Goal: Task Accomplishment & Management: Use online tool/utility

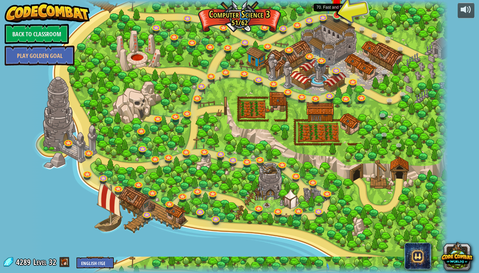
click at [339, 11] on img at bounding box center [337, 3] width 11 height 25
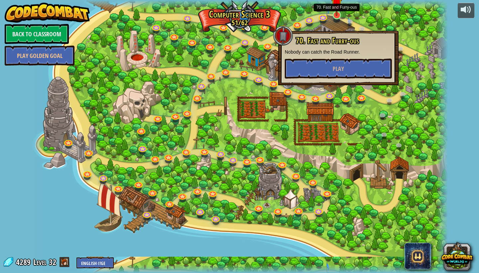
click at [339, 11] on img at bounding box center [337, 3] width 11 height 25
click at [335, 69] on span "Play" at bounding box center [338, 69] width 11 height 8
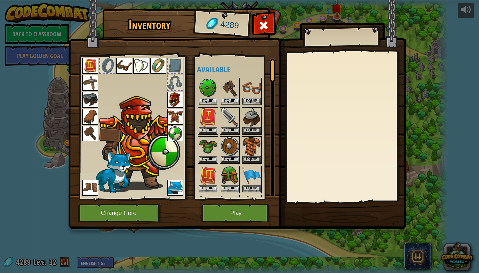
click at [236, 213] on button "Play" at bounding box center [236, 213] width 70 height 18
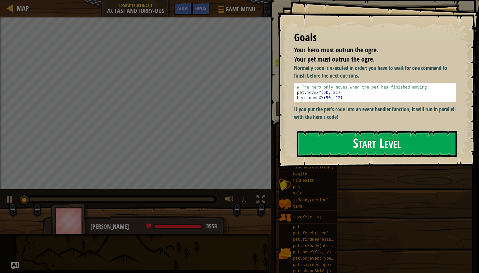
click at [359, 141] on button "Start Level" at bounding box center [377, 144] width 160 height 26
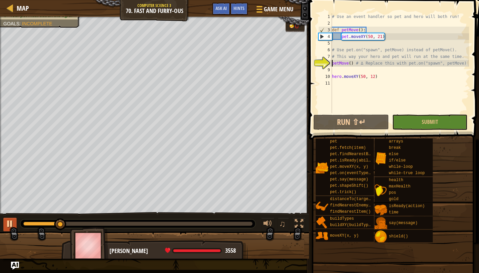
click at [11, 222] on div at bounding box center [10, 223] width 9 height 9
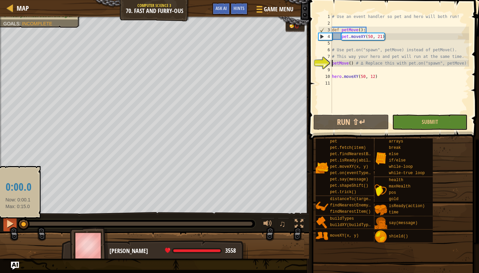
drag, startPoint x: 64, startPoint y: 223, endPoint x: 7, endPoint y: 217, distance: 57.5
click at [7, 217] on div "♫" at bounding box center [154, 222] width 309 height 20
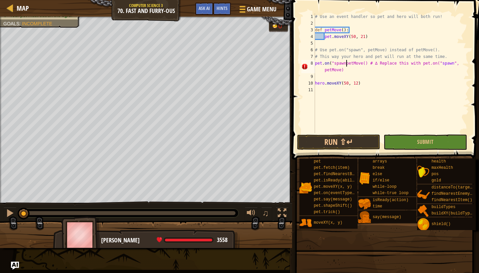
scroll to position [3, 3]
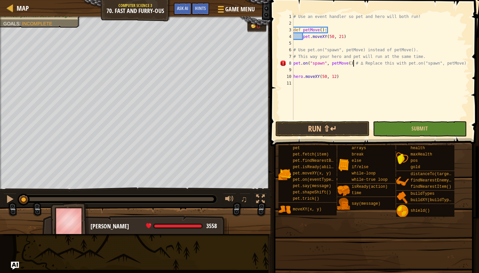
click at [353, 63] on div "# Use an event handler so pet and hero will both run! def petMove ( ) : pet . m…" at bounding box center [380, 73] width 177 height 120
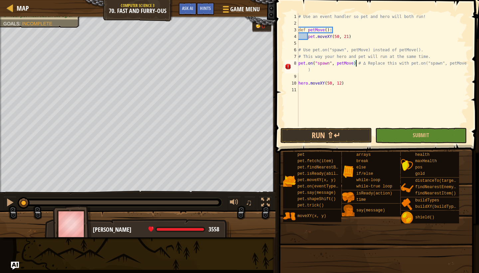
scroll to position [3, 5]
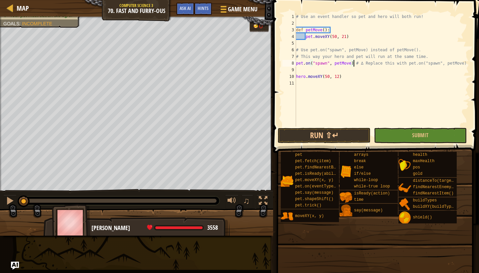
click at [326, 64] on div "# Use an event handler so pet and hero will both run! def petMove ( ) : pet . m…" at bounding box center [382, 76] width 174 height 126
type textarea "pet.on("spawn", petMove) # ∆ Replace this with pet.on("spawn", petMove)"
click at [339, 139] on button "Run ⇧↵" at bounding box center [324, 135] width 93 height 15
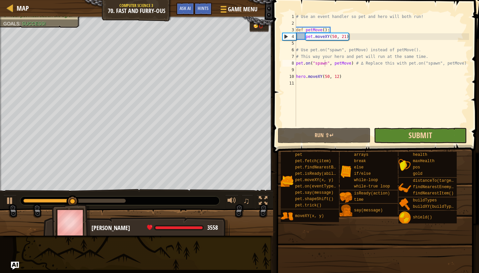
click at [422, 135] on span "Submit" at bounding box center [421, 135] width 24 height 11
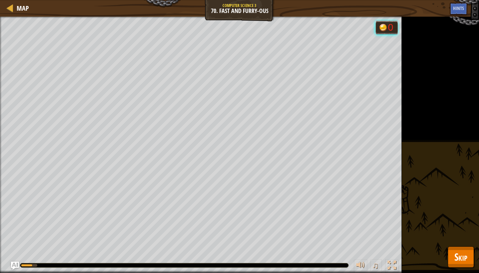
click at [452, 256] on button "Skip" at bounding box center [461, 256] width 26 height 21
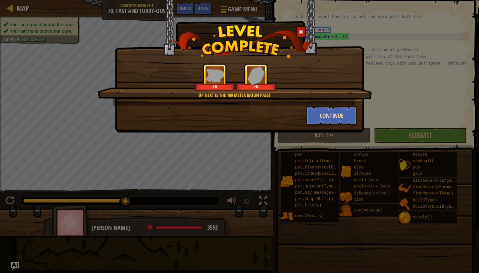
click at [325, 108] on button "Continue" at bounding box center [332, 116] width 52 height 20
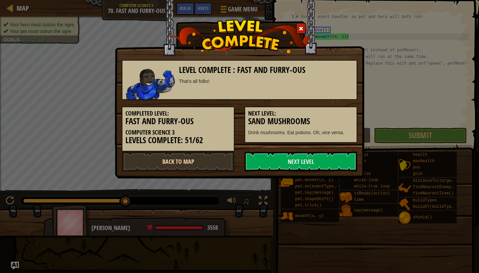
click at [196, 165] on link "Back to Map" at bounding box center [178, 161] width 113 height 20
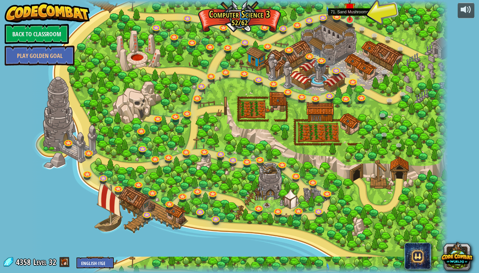
click at [350, 17] on img at bounding box center [350, 8] width 11 height 25
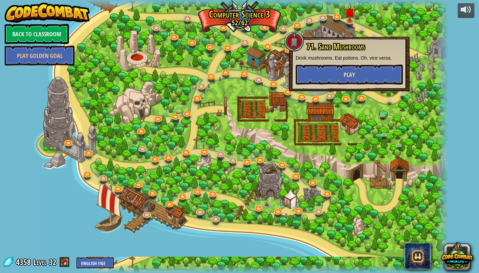
click at [350, 82] on button "Play" at bounding box center [349, 75] width 107 height 20
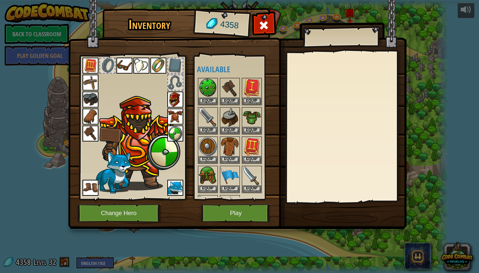
click at [235, 213] on button "Play" at bounding box center [236, 213] width 70 height 18
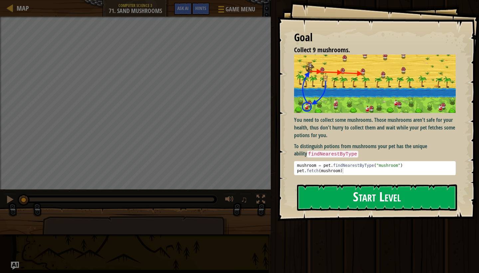
click at [316, 122] on p "You need to collect some mushrooms. Those mushrooms aren't safe for your health…" at bounding box center [375, 127] width 162 height 23
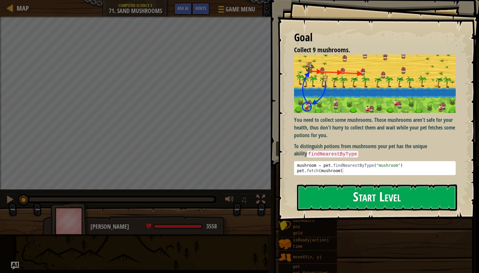
click at [350, 207] on button "Start Level" at bounding box center [377, 197] width 160 height 26
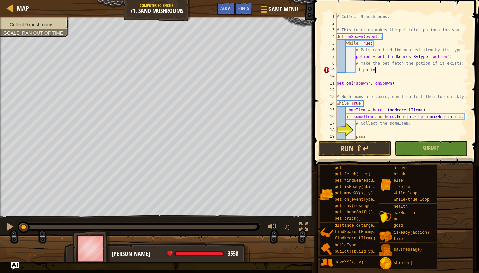
scroll to position [3, 3]
type textarea "if potion:"
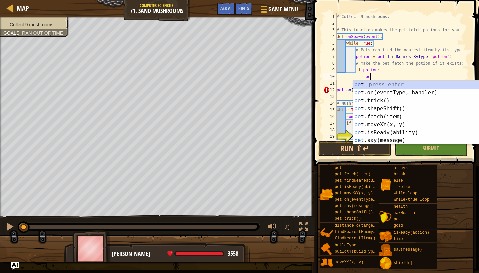
scroll to position [3, 3]
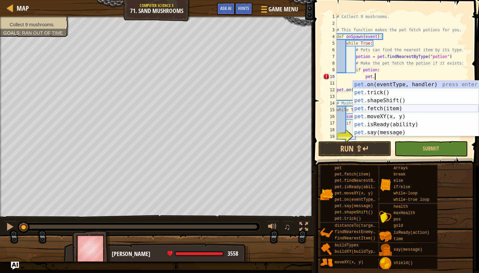
click at [387, 108] on div "pet. on(eventType, handler) press enter pet. trick() press enter pet. shapeShif…" at bounding box center [416, 117] width 126 height 72
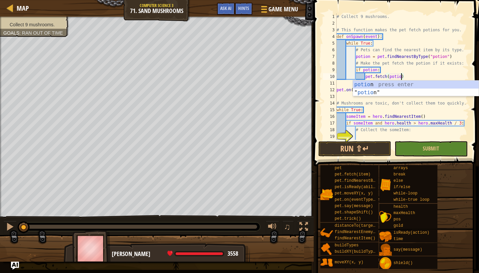
type textarea "pet.fetch(potion)"
click at [415, 77] on div "# Collect 9 mushrooms. # This function makes the pet fetch potions for you. def…" at bounding box center [403, 83] width 134 height 140
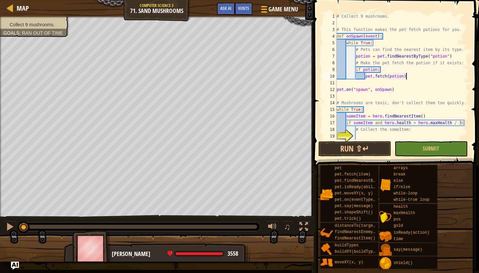
scroll to position [13, 0]
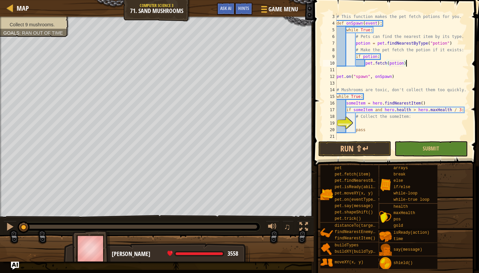
click at [373, 124] on div "# This function makes the pet fetch potions for you. def onSpawn ( event ) : wh…" at bounding box center [403, 83] width 134 height 140
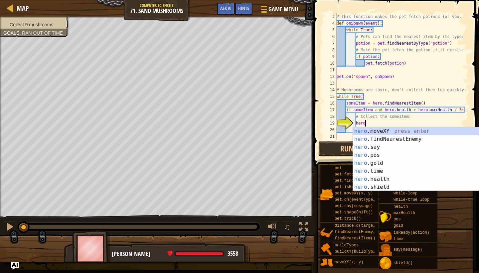
scroll to position [3, 2]
click at [379, 133] on div "hero .moveXY press enter hero .findNearestEnemy press enter hero .say press ent…" at bounding box center [416, 167] width 126 height 80
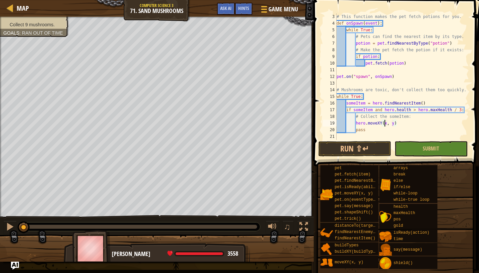
click at [385, 124] on div "# This function makes the pet fetch potions for you. def onSpawn ( event ) : wh…" at bounding box center [403, 83] width 134 height 140
click at [423, 125] on div "# This function makes the pet fetch potions for you. def onSpawn ( event ) : wh…" at bounding box center [403, 83] width 134 height 140
click at [401, 118] on div "# This function makes the pet fetch potions for you. def onSpawn ( event ) : wh…" at bounding box center [403, 83] width 134 height 140
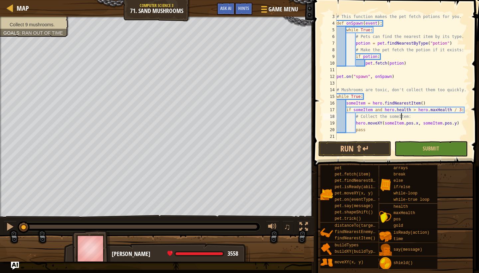
scroll to position [3, 6]
click at [365, 152] on button "Run ⇧↵" at bounding box center [355, 148] width 73 height 15
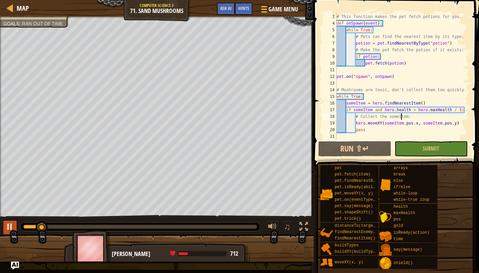
click at [13, 223] on div at bounding box center [10, 226] width 9 height 9
drag, startPoint x: 47, startPoint y: 228, endPoint x: 15, endPoint y: 224, distance: 32.5
click at [15, 224] on div "♫" at bounding box center [157, 225] width 314 height 20
click at [417, 117] on div "# This function makes the pet fetch potions for you. def onSpawn ( event ) : wh…" at bounding box center [403, 83] width 134 height 140
click at [403, 64] on div "# This function makes the pet fetch potions for you. def onSpawn ( event ) : wh…" at bounding box center [403, 83] width 134 height 140
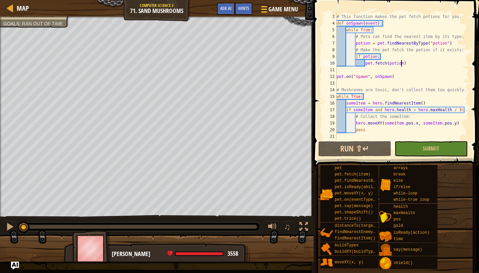
scroll to position [3, 5]
drag, startPoint x: 404, startPoint y: 64, endPoint x: 390, endPoint y: 63, distance: 13.3
click at [390, 63] on div "# This function makes the pet fetch potions for you. def onSpawn ( event ) : wh…" at bounding box center [403, 83] width 134 height 140
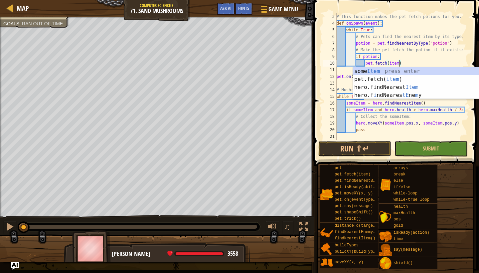
click at [412, 56] on div "# This function makes the pet fetch potions for you. def onSpawn ( event ) : wh…" at bounding box center [403, 83] width 134 height 140
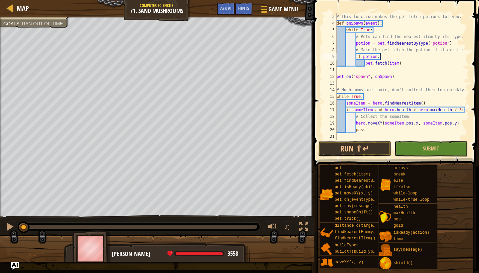
scroll to position [3, 3]
click at [364, 148] on button "Run ⇧↵" at bounding box center [355, 148] width 73 height 15
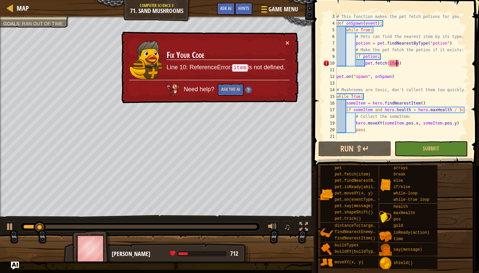
click at [397, 64] on div "# This function makes the pet fetch potions for you. def onSpawn ( event ) : wh…" at bounding box center [403, 83] width 134 height 140
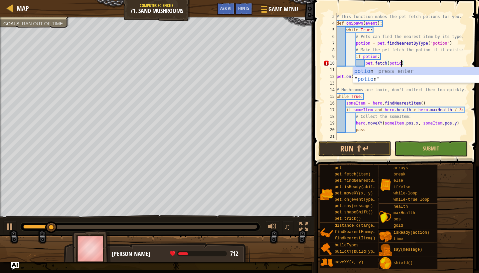
scroll to position [3, 5]
click at [419, 60] on div "# This function makes the pet fetch potions for you. def onSpawn ( event ) : wh…" at bounding box center [403, 83] width 134 height 140
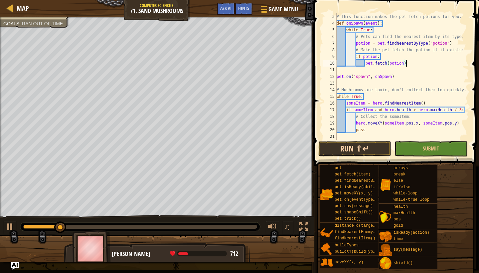
type textarea "pet.fetch(potion)"
click at [355, 147] on button "Run ⇧↵" at bounding box center [355, 148] width 73 height 15
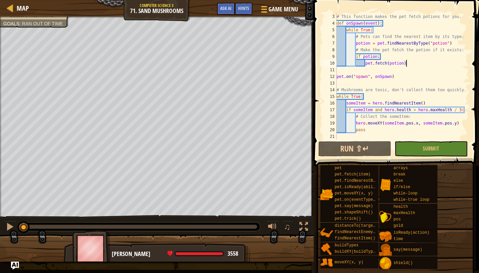
drag, startPoint x: 50, startPoint y: 227, endPoint x: 0, endPoint y: 216, distance: 51.5
click at [0, 216] on div "♫" at bounding box center [157, 225] width 314 height 20
click at [3, 222] on div "♫" at bounding box center [157, 225] width 314 height 20
click at [7, 228] on div at bounding box center [10, 226] width 9 height 9
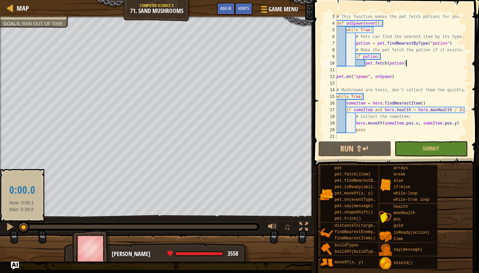
drag, startPoint x: 33, startPoint y: 227, endPoint x: 21, endPoint y: 227, distance: 11.7
click at [22, 227] on div at bounding box center [24, 227] width 12 height 12
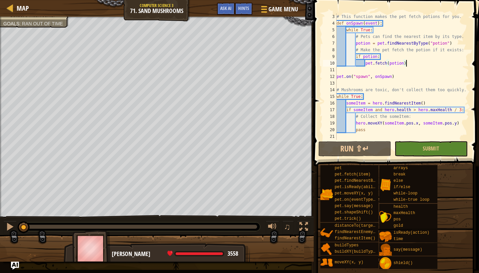
click at [93, 242] on img at bounding box center [91, 248] width 39 height 37
click at [21, 11] on span "Map" at bounding box center [23, 8] width 12 height 9
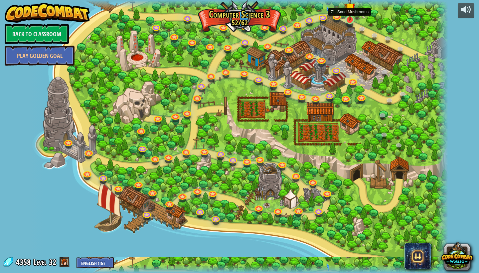
click at [351, 25] on div "70. Fast and Furry-ous Nobody can catch the Road Runner. Play 69. Combo Challen…" at bounding box center [240, 136] width 418 height 273
click at [350, 20] on img at bounding box center [350, 8] width 11 height 25
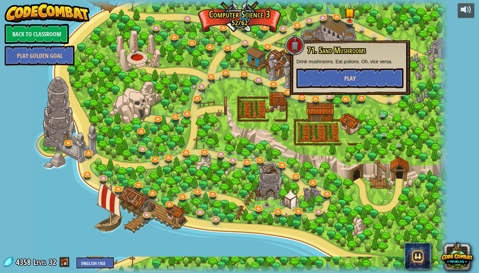
click at [344, 78] on button "Play" at bounding box center [350, 78] width 107 height 20
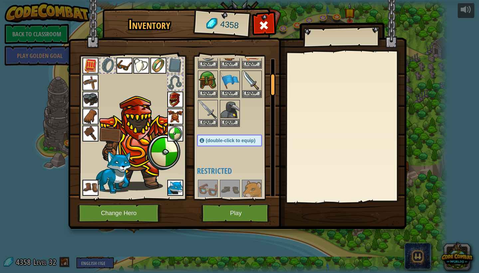
scroll to position [94, 0]
click at [231, 121] on button "Equip" at bounding box center [230, 123] width 19 height 7
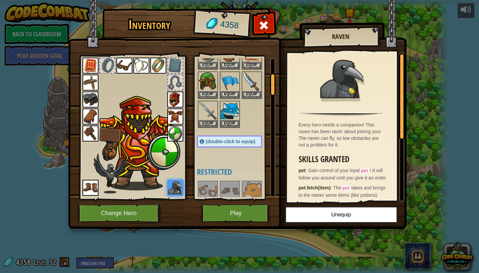
click at [236, 210] on button "Play" at bounding box center [236, 213] width 70 height 18
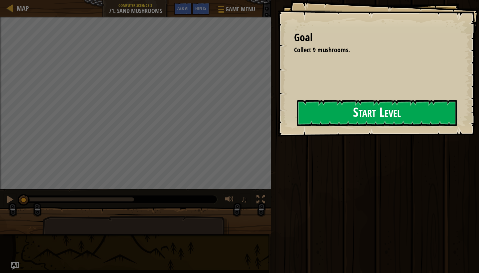
click at [321, 118] on button "Start Level" at bounding box center [377, 113] width 160 height 26
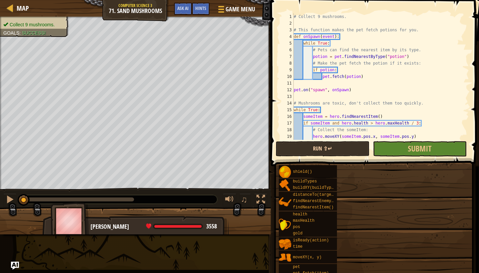
click at [325, 150] on button "Run ⇧↵" at bounding box center [323, 148] width 94 height 15
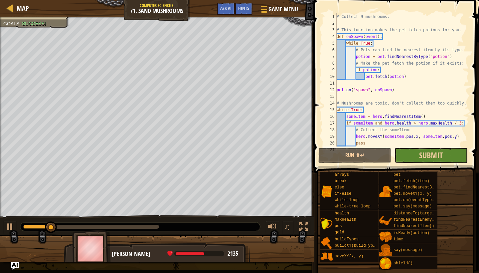
click at [418, 156] on button "Submit" at bounding box center [431, 155] width 73 height 15
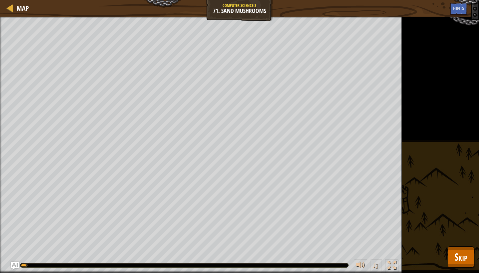
click at [447, 255] on div "Collect 9 mushrooms. Goals : Running... ♫ [PERSON_NAME] 3558 x: 9 y: 31 x: 14 y…" at bounding box center [239, 145] width 479 height 256
click at [454, 252] on button "Skip" at bounding box center [461, 256] width 26 height 21
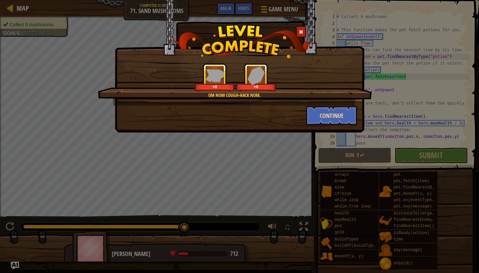
click at [331, 115] on button "Continue" at bounding box center [332, 116] width 52 height 20
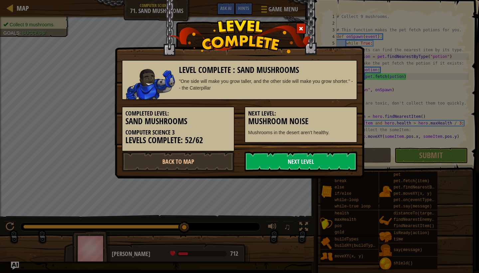
click at [263, 163] on link "Next Level" at bounding box center [301, 161] width 113 height 20
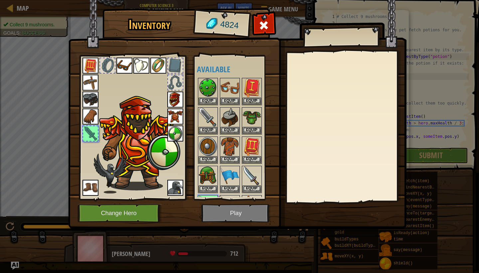
scroll to position [26, 0]
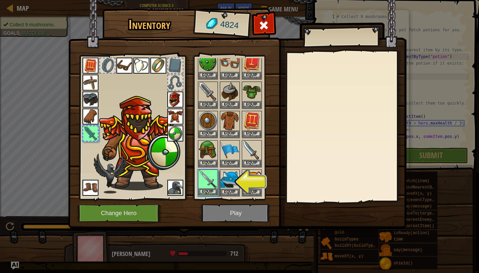
click at [208, 189] on button "Equip" at bounding box center [208, 191] width 19 height 7
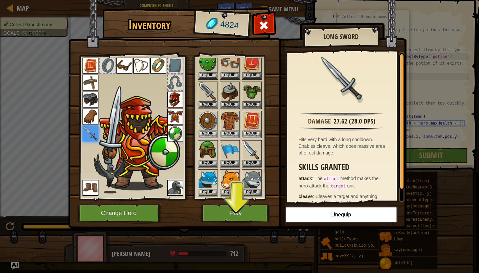
click at [232, 207] on button "Play" at bounding box center [236, 213] width 70 height 18
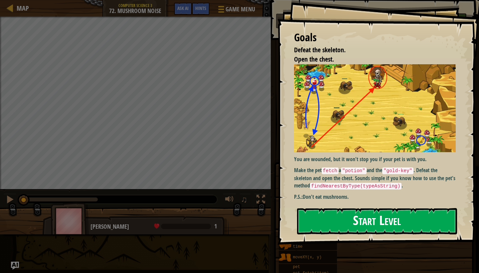
click at [362, 212] on button "Start Level" at bounding box center [377, 221] width 160 height 26
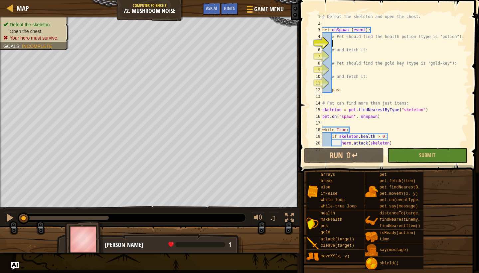
type textarea "p"
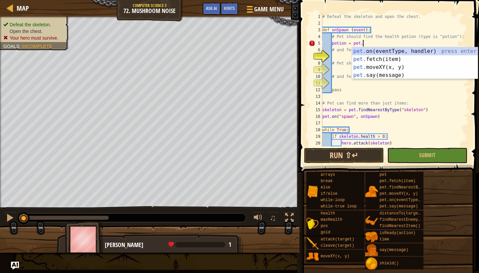
scroll to position [3, 3]
click at [235, 10] on div "Hints" at bounding box center [230, 9] width 18 height 12
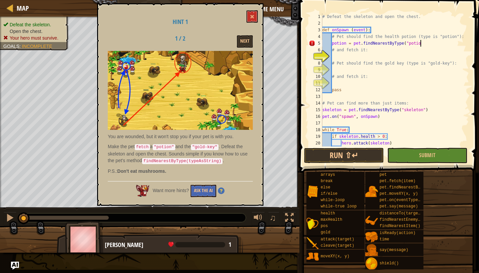
scroll to position [3, 8]
type textarea "potion = pet.findNearestByType("potion")"
click at [361, 56] on div "# Defeat the skeleton and open the chest. def onSpawn ( event ) : # Pet should …" at bounding box center [395, 86] width 148 height 146
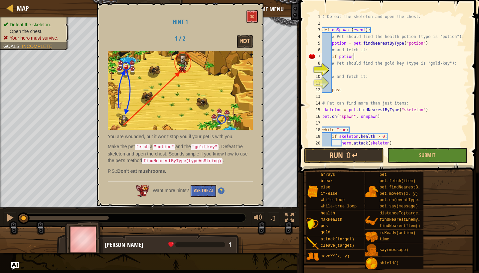
type textarea "if potion:"
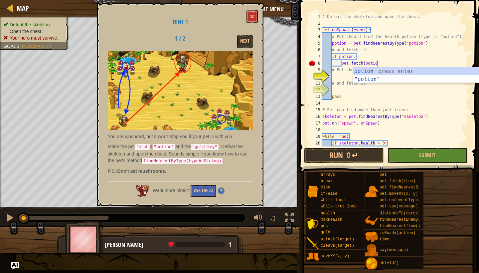
scroll to position [3, 4]
type textarea "pet.fetch(potion)"
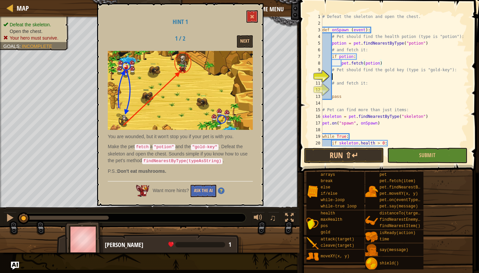
click at [356, 75] on div "# Defeat the skeleton and open the chest. def onSpawn ( event ) : # Pet should …" at bounding box center [395, 86] width 148 height 146
type textarea "gold-key = pet.findNearestByType("gold-key")"
click at [341, 89] on div "# Defeat the skeleton and open the chest. def onSpawn ( event ) : # Pet should …" at bounding box center [395, 86] width 148 height 146
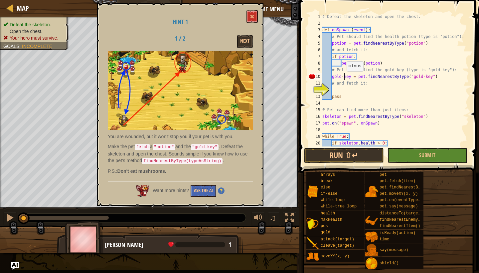
click at [344, 78] on div "# Defeat the skeleton and open the chest. def onSpawn ( event ) : # Pet should …" at bounding box center [395, 86] width 148 height 146
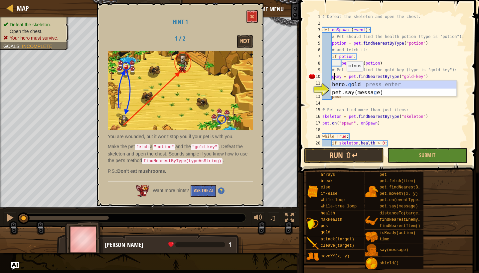
type textarea "key = pet.findNearestByType("gold-key")"
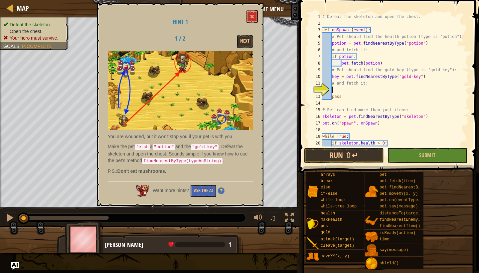
click at [343, 91] on div "# Defeat the skeleton and open the chest. def onSpawn ( event ) : # Pet should …" at bounding box center [395, 86] width 148 height 146
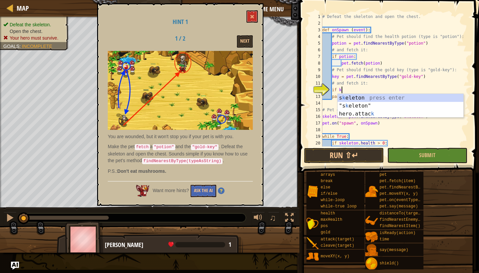
scroll to position [3, 2]
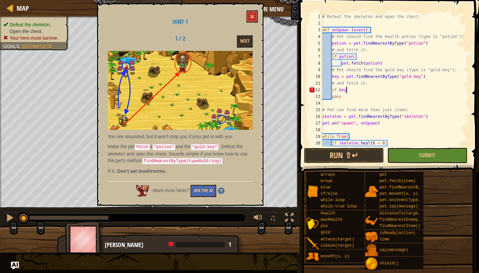
type textarea "if key:"
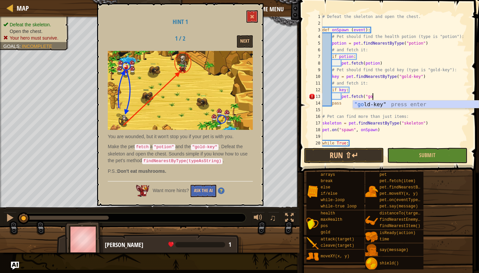
scroll to position [3, 4]
click at [378, 102] on div ""go [PERSON_NAME] -key" press enter" at bounding box center [416, 113] width 126 height 24
click at [253, 16] on span at bounding box center [252, 16] width 5 height 5
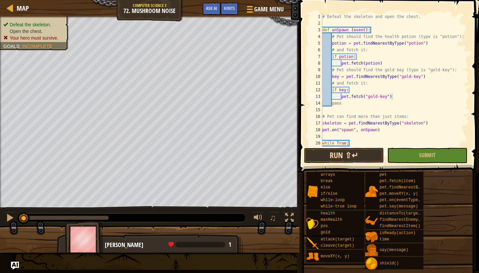
click at [357, 156] on button "Run ⇧↵" at bounding box center [344, 155] width 80 height 15
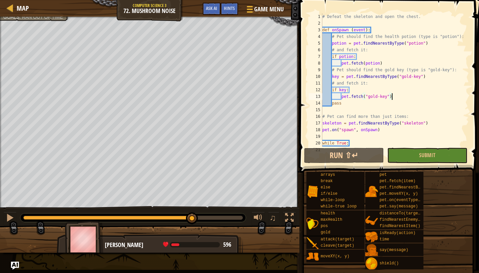
drag, startPoint x: 96, startPoint y: 219, endPoint x: 196, endPoint y: 213, distance: 101.0
click at [196, 212] on div at bounding box center [192, 218] width 12 height 12
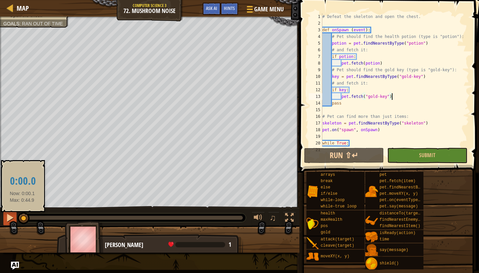
drag, startPoint x: 200, startPoint y: 219, endPoint x: 16, endPoint y: 213, distance: 183.5
click at [17, 213] on div "♫" at bounding box center [150, 216] width 300 height 20
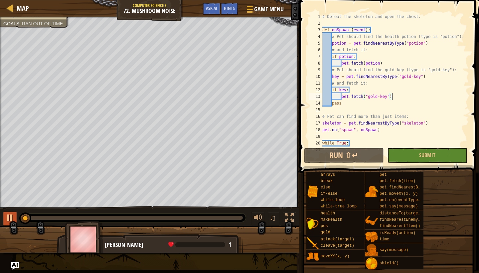
click at [12, 215] on div at bounding box center [10, 217] width 9 height 9
click at [333, 78] on div "# Defeat the skeleton and open the chest. def onSpawn ( event ) : # Pet should …" at bounding box center [395, 86] width 148 height 146
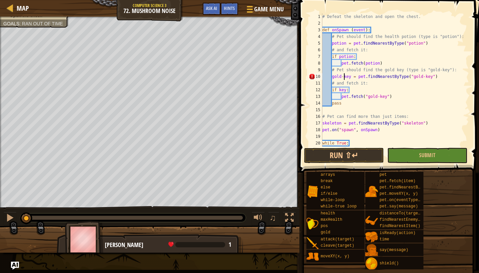
scroll to position [0, 0]
click at [339, 90] on div "# Defeat the skeleton and open the chest. def onSpawn ( event ) : # Pet should …" at bounding box center [395, 86] width 148 height 146
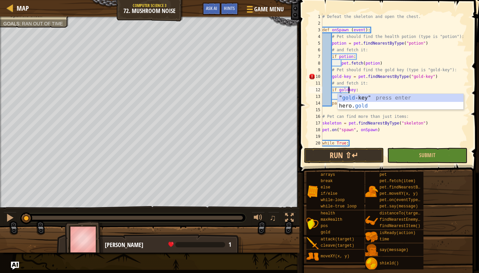
scroll to position [3, 2]
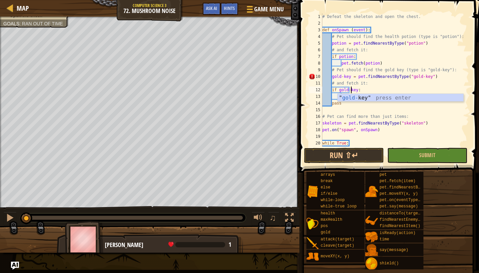
click at [367, 90] on div "# Defeat the skeleton and open the chest. def onSpawn ( event ) : # Pet should …" at bounding box center [395, 86] width 148 height 146
click at [358, 156] on button "Run ⇧↵" at bounding box center [344, 155] width 80 height 15
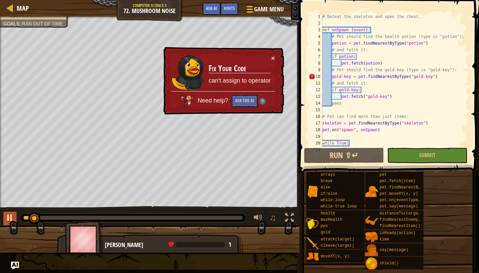
click at [10, 221] on div at bounding box center [10, 217] width 9 height 9
click at [345, 76] on div "# Defeat the skeleton and open the chest. def onSpawn ( event ) : # Pet should …" at bounding box center [395, 86] width 148 height 146
click at [351, 77] on div "# Defeat the skeleton and open the chest. def onSpawn ( event ) : # Pet should …" at bounding box center [395, 86] width 148 height 146
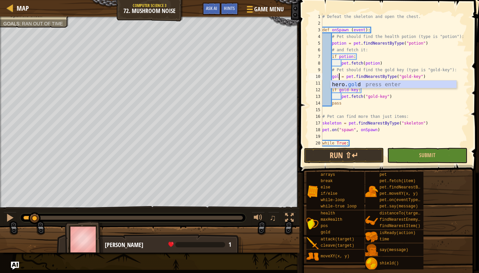
scroll to position [3, 2]
click at [368, 99] on div "# Defeat the skeleton and open the chest. def onSpawn ( event ) : # Pet should …" at bounding box center [395, 86] width 148 height 146
click at [358, 90] on div "# Defeat the skeleton and open the chest. def onSpawn ( event ) : # Pet should …" at bounding box center [395, 86] width 148 height 146
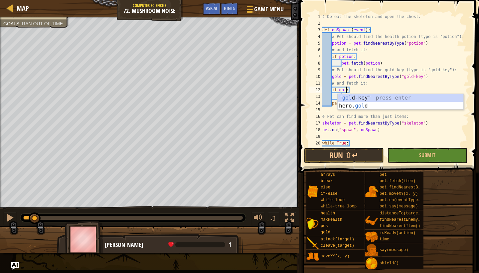
scroll to position [3, 2]
click at [364, 87] on div "# Defeat the skeleton and open the chest. def onSpawn ( event ) : # Pet should …" at bounding box center [395, 86] width 148 height 146
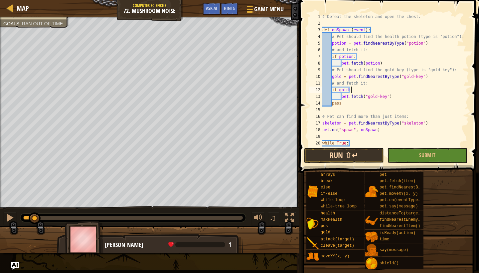
click at [354, 155] on button "Run ⇧↵" at bounding box center [344, 155] width 80 height 15
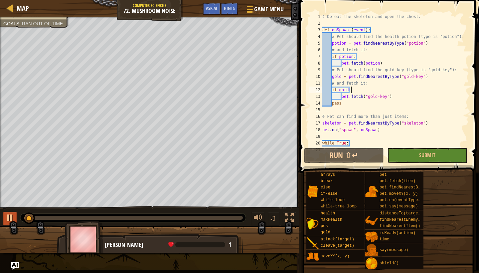
click at [7, 216] on div at bounding box center [10, 217] width 9 height 9
click at [341, 77] on div "# Defeat the skeleton and open the chest. def onSpawn ( event ) : # Pet should …" at bounding box center [395, 86] width 148 height 146
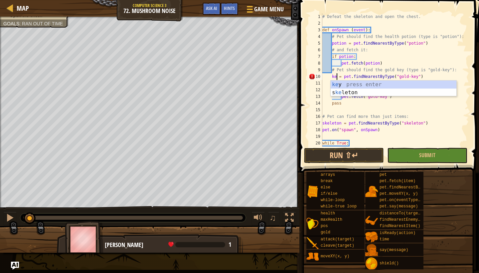
scroll to position [3, 1]
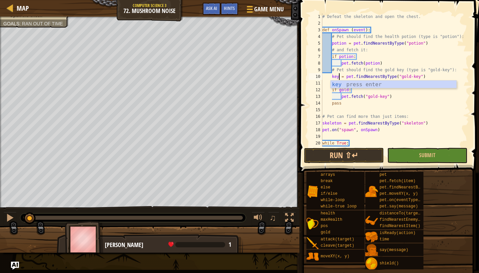
click at [348, 101] on div "# Defeat the skeleton and open the chest. def onSpawn ( event ) : # Pet should …" at bounding box center [395, 86] width 148 height 146
click at [350, 90] on div "# Defeat the skeleton and open the chest. def onSpawn ( event ) : # Pet should …" at bounding box center [395, 86] width 148 height 146
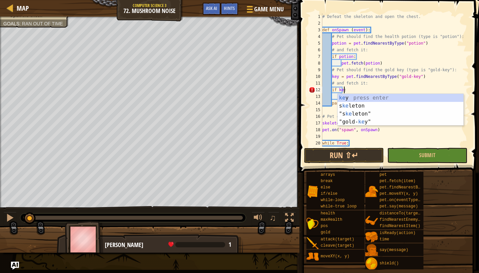
scroll to position [3, 2]
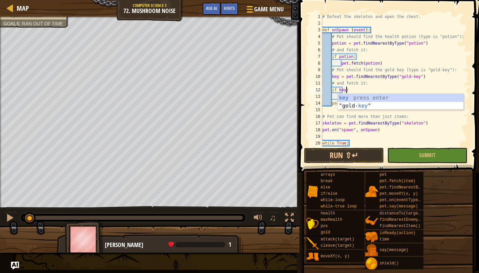
click at [332, 89] on div "# Defeat the skeleton and open the chest. def onSpawn ( event ) : # Pet should …" at bounding box center [395, 86] width 148 height 146
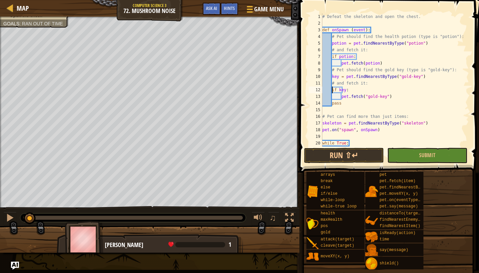
scroll to position [3, 1]
click at [363, 91] on div "# Defeat the skeleton and open the chest. def onSpawn ( event ) : # Pet should …" at bounding box center [395, 86] width 148 height 146
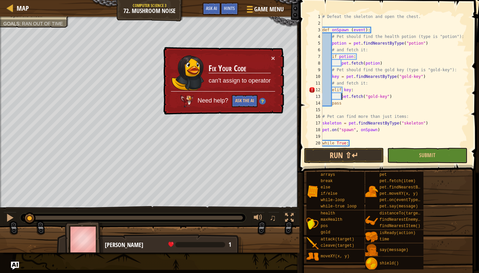
click at [342, 97] on div "# Defeat the skeleton and open the chest. def onSpawn ( event ) : # Pet should …" at bounding box center [395, 86] width 148 height 146
click at [333, 90] on div "# Defeat the skeleton and open the chest. def onSpawn ( event ) : # Pet should …" at bounding box center [395, 86] width 148 height 146
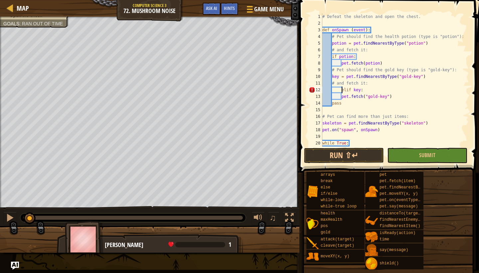
click at [341, 97] on div "# Defeat the skeleton and open the chest. def onSpawn ( event ) : # Pet should …" at bounding box center [395, 86] width 148 height 146
click at [344, 90] on div "# Defeat the skeleton and open the chest. def onSpawn ( event ) : # Pet should …" at bounding box center [395, 86] width 148 height 146
click at [333, 77] on div "# Defeat the skeleton and open the chest. def onSpawn ( event ) : # Pet should …" at bounding box center [395, 86] width 148 height 146
click at [351, 85] on div "# Defeat the skeleton and open the chest. def onSpawn ( event ) : # Pet should …" at bounding box center [395, 86] width 148 height 146
click at [332, 78] on div "# Defeat the skeleton and open the chest. def onSpawn ( event ) : # Pet should …" at bounding box center [395, 86] width 148 height 146
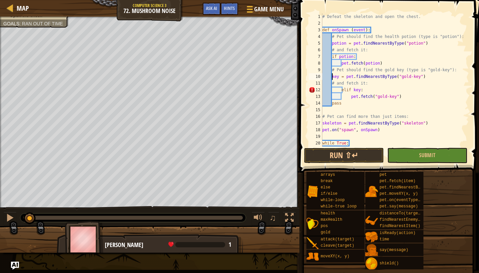
click at [429, 42] on div "# Defeat the skeleton and open the chest. def onSpawn ( event ) : # Pet should …" at bounding box center [395, 86] width 148 height 146
type textarea "potion = pet.findNearestByType("potion")"
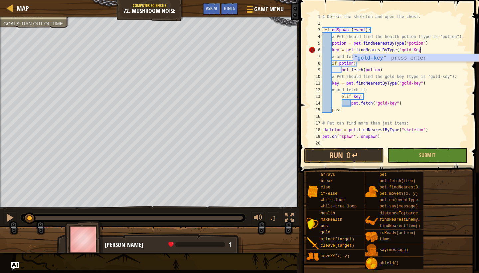
scroll to position [3, 8]
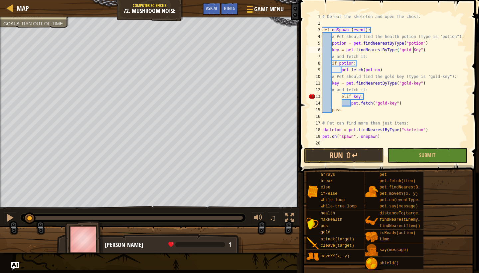
click at [415, 50] on div "# Defeat the skeleton and open the chest. def onSpawn ( event ) : # Pet should …" at bounding box center [395, 86] width 148 height 146
click at [417, 51] on div "# Defeat the skeleton and open the chest. def onSpawn ( event ) : # Pet should …" at bounding box center [395, 86] width 148 height 146
click at [427, 84] on div "# Defeat the skeleton and open the chest. def onSpawn ( event ) : # Pet should …" at bounding box center [395, 86] width 148 height 146
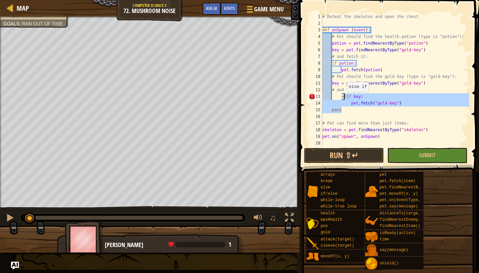
drag, startPoint x: 408, startPoint y: 107, endPoint x: 355, endPoint y: 105, distance: 53.0
click at [355, 105] on div "# Defeat the skeleton and open the chest. def onSpawn ( event ) : # Pet should …" at bounding box center [395, 86] width 148 height 146
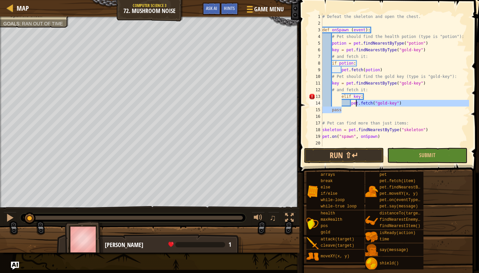
scroll to position [3, 6]
click at [355, 105] on div "# Defeat the skeleton and open the chest. def onSpawn ( event ) : # Pet should …" at bounding box center [395, 86] width 148 height 146
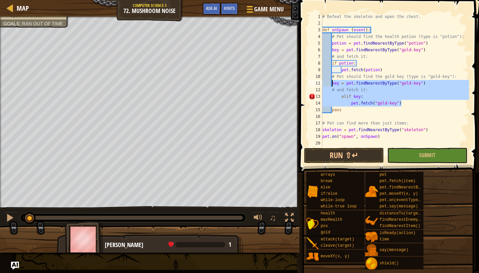
drag, startPoint x: 401, startPoint y: 103, endPoint x: 332, endPoint y: 84, distance: 72.1
click at [332, 84] on div "# Defeat the skeleton and open the chest. def onSpawn ( event ) : # Pet should …" at bounding box center [395, 86] width 148 height 146
click at [377, 98] on div "# Defeat the skeleton and open the chest. def onSpawn ( event ) : # Pet should …" at bounding box center [395, 86] width 148 height 146
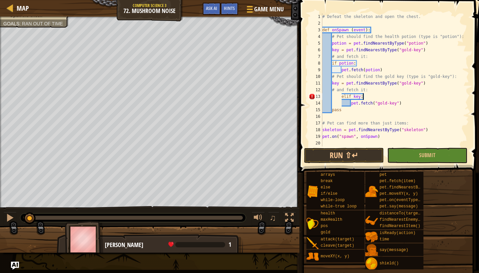
scroll to position [3, 3]
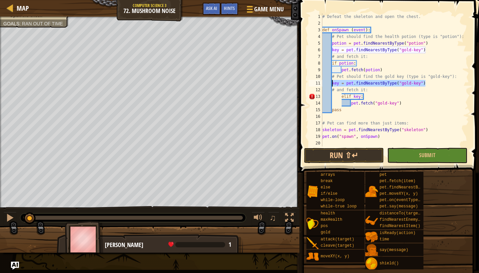
drag, startPoint x: 428, startPoint y: 83, endPoint x: 333, endPoint y: 83, distance: 94.9
click at [333, 83] on div "# Defeat the skeleton and open the chest. def onSpawn ( event ) : # Pet should …" at bounding box center [395, 86] width 148 height 146
type textarea "key = pet.findNearestByType("gold-key")"
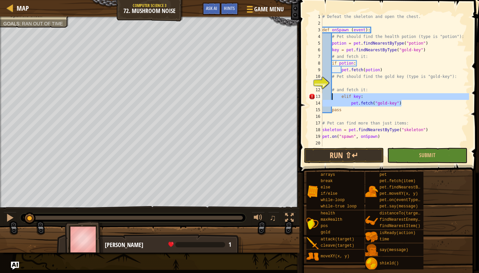
drag, startPoint x: 401, startPoint y: 103, endPoint x: 333, endPoint y: 98, distance: 68.5
click at [333, 98] on div "# Defeat the skeleton and open the chest. def onSpawn ( event ) : # Pet should …" at bounding box center [395, 86] width 148 height 146
type textarea "elif key: pet.fetch("gold-key")"
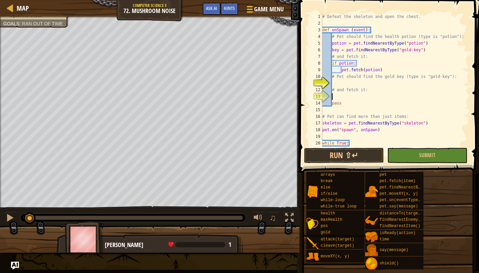
click at [386, 69] on div "# Defeat the skeleton and open the chest. def onSpawn ( event ) : # Pet should …" at bounding box center [395, 86] width 148 height 146
type textarea "pet.fetch(potion)"
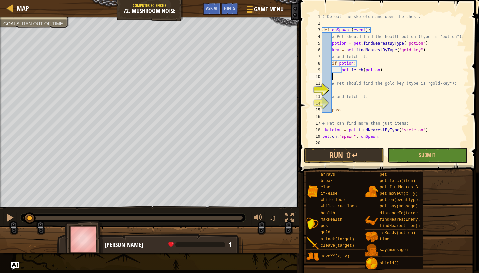
scroll to position [3, 1]
type textarea "i"
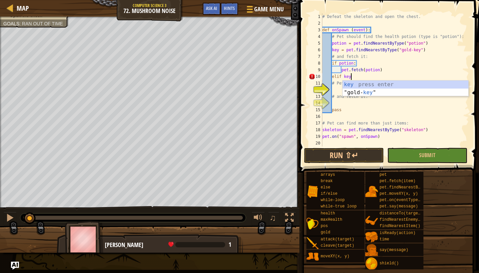
scroll to position [3, 2]
type textarea "elif key:"
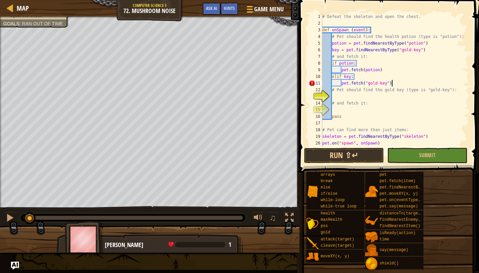
scroll to position [3, 5]
click at [353, 159] on button "Run ⇧↵" at bounding box center [344, 155] width 80 height 15
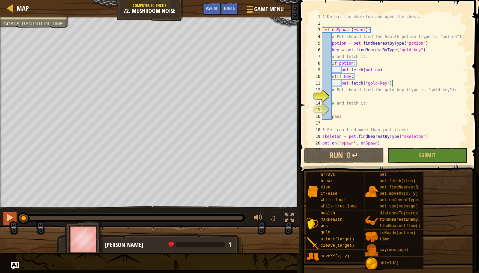
drag, startPoint x: 39, startPoint y: 219, endPoint x: 15, endPoint y: 216, distance: 23.5
click at [16, 216] on div "♫" at bounding box center [150, 216] width 300 height 20
click at [11, 216] on div at bounding box center [10, 217] width 9 height 9
click at [232, 5] on div "Hints" at bounding box center [230, 9] width 18 height 12
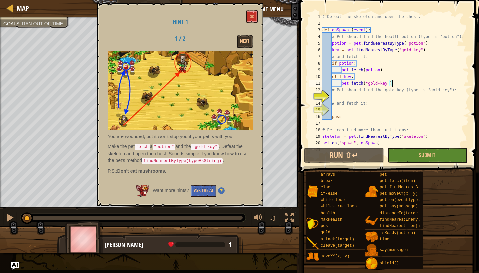
click at [353, 65] on div "# Defeat the skeleton and open the chest. def onSpawn ( event ) : # Pet should …" at bounding box center [395, 86] width 148 height 146
click at [366, 69] on div "# Defeat the skeleton and open the chest. def onSpawn ( event ) : # Pet should …" at bounding box center [395, 86] width 148 height 146
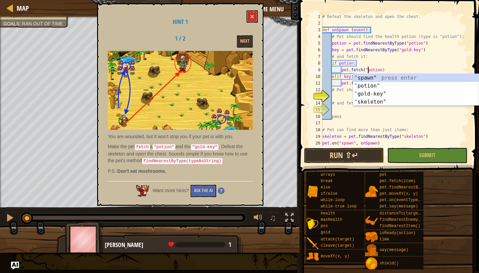
scroll to position [3, 4]
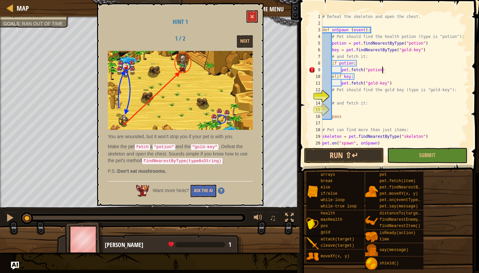
click at [383, 70] on div "# Defeat the skeleton and open the chest. def onSpawn ( event ) : # Pet should …" at bounding box center [395, 86] width 148 height 146
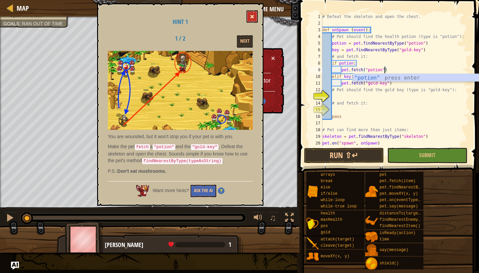
type textarea "pet.fetch("potion")"
click at [252, 16] on span at bounding box center [252, 16] width 5 height 5
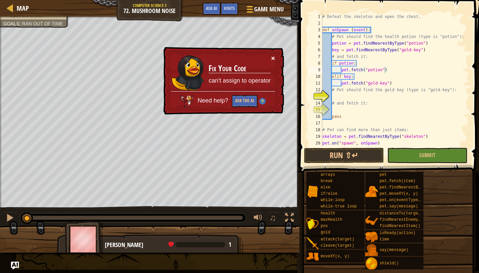
click at [275, 58] on button "×" at bounding box center [273, 58] width 4 height 7
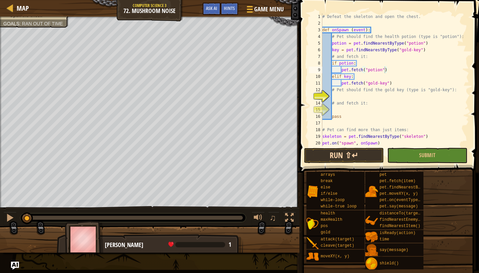
click at [340, 156] on button "Run ⇧↵" at bounding box center [344, 155] width 80 height 15
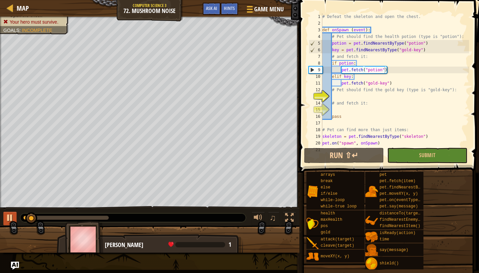
click at [14, 220] on div at bounding box center [10, 217] width 9 height 9
click at [376, 70] on div "# Defeat the skeleton and open the chest. def onSpawn ( event ) : # Pet should …" at bounding box center [395, 86] width 148 height 146
click at [356, 68] on div "# Defeat the skeleton and open the chest. def onSpawn ( event ) : # Pet should …" at bounding box center [395, 86] width 148 height 146
click at [389, 71] on div "# Defeat the skeleton and open the chest. def onSpawn ( event ) : # Pet should …" at bounding box center [395, 86] width 148 height 146
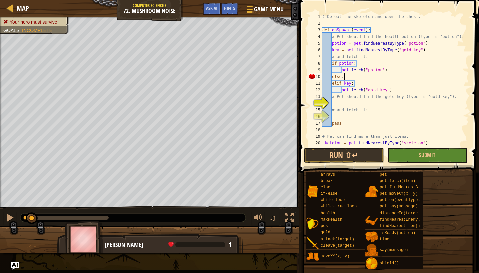
scroll to position [3, 1]
click at [333, 84] on div "# Defeat the skeleton and open the chest. def onSpawn ( event ) : # Pet should …" at bounding box center [395, 86] width 148 height 146
click at [338, 84] on div "# Defeat the skeleton and open the chest. def onSpawn ( event ) : # Pet should …" at bounding box center [395, 86] width 148 height 146
click at [341, 91] on div "# Defeat the skeleton and open the chest. def onSpawn ( event ) : # Pet should …" at bounding box center [395, 86] width 148 height 146
click at [366, 84] on div "# Defeat the skeleton and open the chest. def onSpawn ( event ) : # Pet should …" at bounding box center [395, 86] width 148 height 146
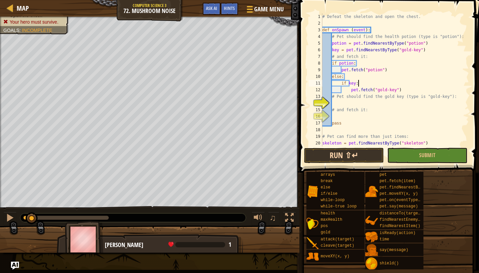
click at [340, 157] on button "Run ⇧↵" at bounding box center [344, 155] width 80 height 15
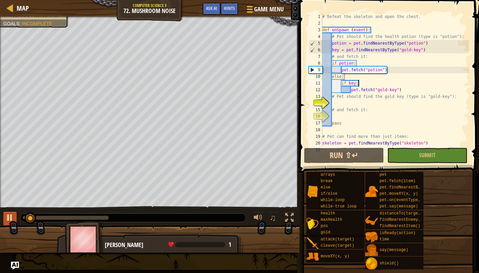
click at [9, 218] on div at bounding box center [10, 217] width 9 height 9
click at [224, 7] on span "Hints" at bounding box center [229, 8] width 11 height 6
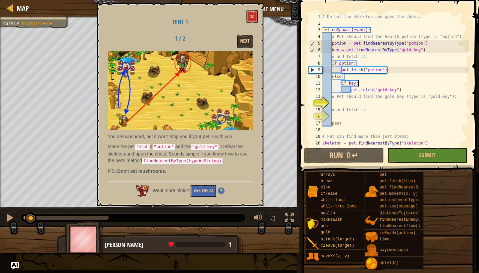
click at [245, 39] on button "Next" at bounding box center [245, 41] width 16 height 12
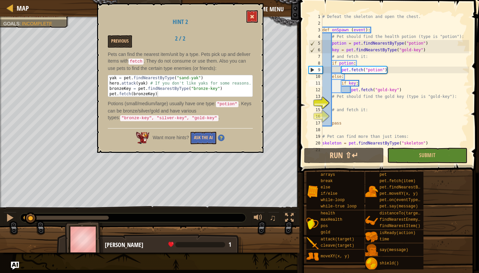
click at [251, 21] on button at bounding box center [252, 16] width 11 height 12
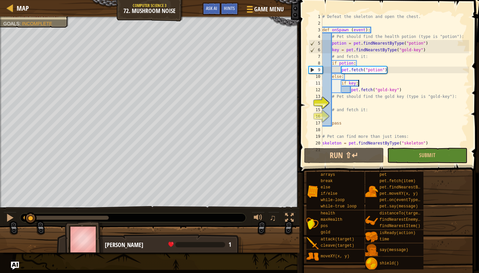
click at [368, 70] on div "# Defeat the skeleton and open the chest. def onSpawn ( event ) : # Pet should …" at bounding box center [395, 86] width 148 height 146
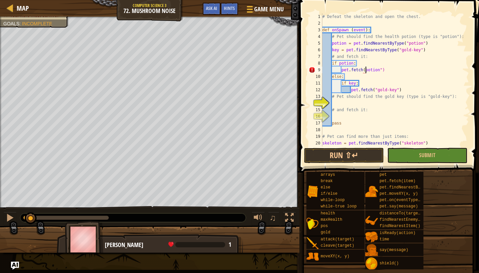
click at [382, 69] on div "# Defeat the skeleton and open the chest. def onSpawn ( event ) : # Pet should …" at bounding box center [395, 86] width 148 height 146
click at [398, 70] on div "# Defeat the skeleton and open the chest. def onSpawn ( event ) : # Pet should …" at bounding box center [395, 86] width 148 height 146
click at [378, 92] on div "# Defeat the skeleton and open the chest. def onSpawn ( event ) : # Pet should …" at bounding box center [395, 86] width 148 height 146
click at [396, 90] on div "# Defeat the skeleton and open the chest. def onSpawn ( event ) : # Pet should …" at bounding box center [395, 86] width 148 height 146
type textarea "pet.fetch(gold-key)"
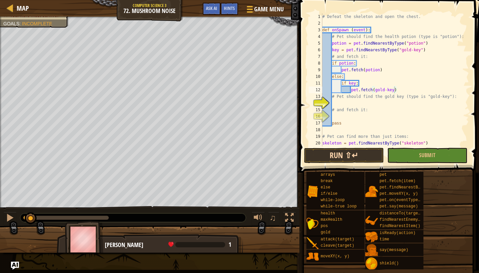
click at [355, 160] on button "Run ⇧↵" at bounding box center [344, 155] width 80 height 15
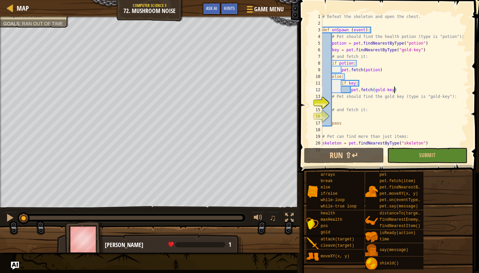
click at [15, 204] on div "Defeat the skeleton. Open the chest. Goals : Ran out of time ♫ [PERSON_NAME] 1 …" at bounding box center [239, 135] width 479 height 236
click at [10, 210] on div "♫" at bounding box center [150, 216] width 300 height 20
click at [10, 217] on div at bounding box center [10, 217] width 9 height 9
click at [21, 7] on span "Map" at bounding box center [23, 8] width 12 height 9
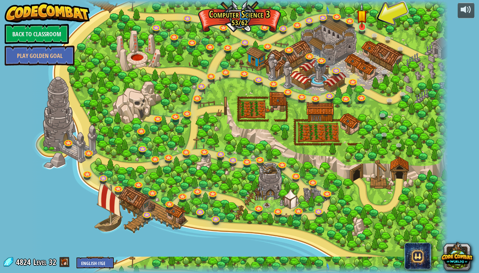
click at [365, 31] on link at bounding box center [362, 26] width 13 height 13
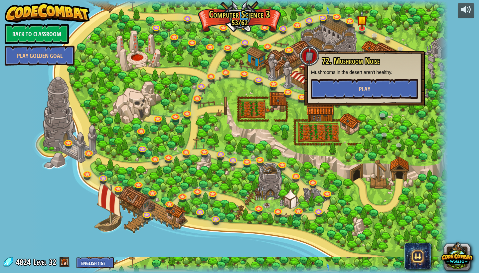
click at [355, 87] on button "Play" at bounding box center [364, 89] width 107 height 20
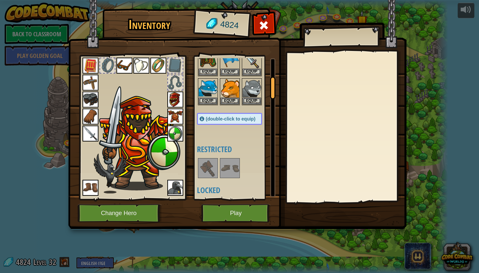
scroll to position [117, 0]
click at [234, 98] on button "Equip" at bounding box center [230, 101] width 19 height 7
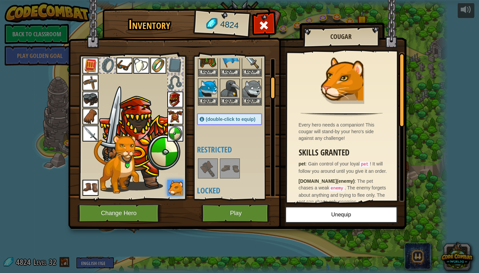
click at [245, 212] on button "Play" at bounding box center [236, 213] width 70 height 18
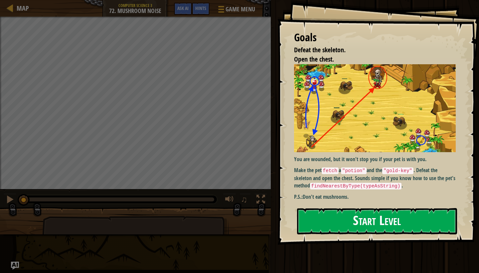
click at [342, 225] on button "Start Level" at bounding box center [377, 221] width 160 height 26
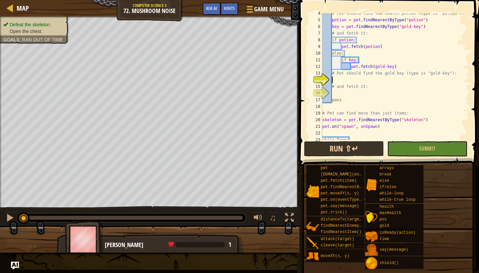
scroll to position [23, 0]
click at [337, 146] on button "Run ⇧↵" at bounding box center [344, 148] width 80 height 15
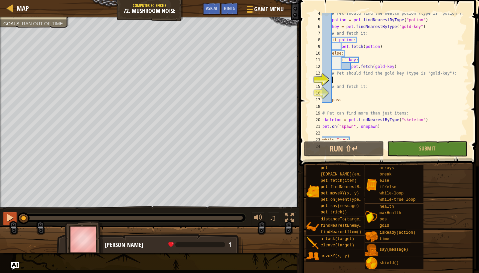
drag, startPoint x: 35, startPoint y: 218, endPoint x: 15, endPoint y: 212, distance: 21.5
click at [15, 212] on div "♫" at bounding box center [150, 216] width 300 height 20
click at [4, 217] on button at bounding box center [9, 219] width 13 height 14
click at [216, 10] on span "Ask AI" at bounding box center [211, 8] width 11 height 6
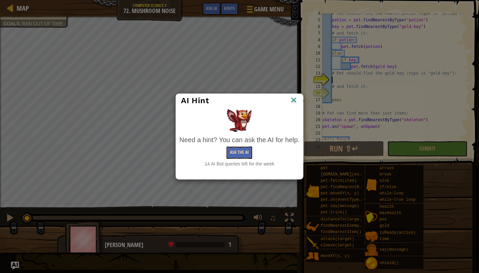
click at [239, 153] on button "Ask the AI" at bounding box center [240, 152] width 26 height 12
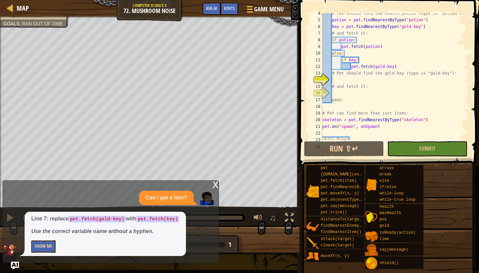
click at [38, 249] on button "Show Me" at bounding box center [43, 246] width 24 height 12
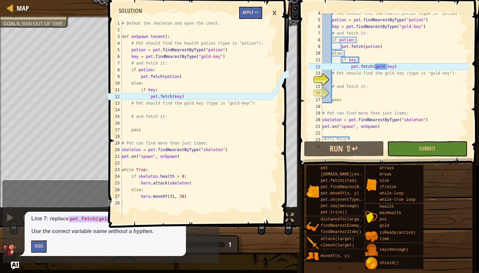
click at [262, 16] on button "Apply =>" at bounding box center [250, 13] width 23 height 12
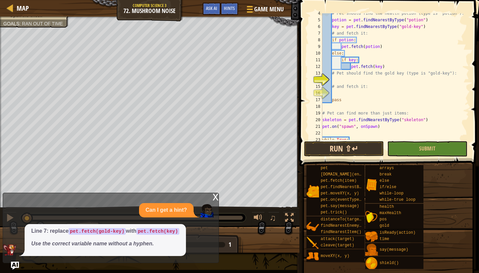
click at [340, 148] on button "Run ⇧↵" at bounding box center [344, 148] width 80 height 15
click at [368, 58] on div "# Pet should find the health potion (type is "potion"): potion = pet . findNear…" at bounding box center [395, 80] width 148 height 140
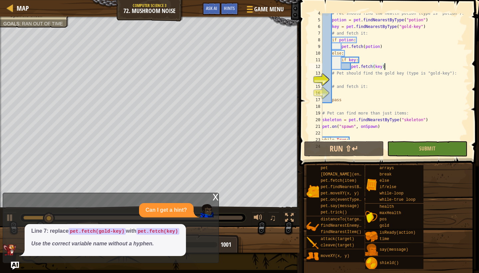
click at [389, 66] on div "# Pet should find the health potion (type is "potion"): potion = pet . findNear…" at bounding box center [395, 80] width 148 height 140
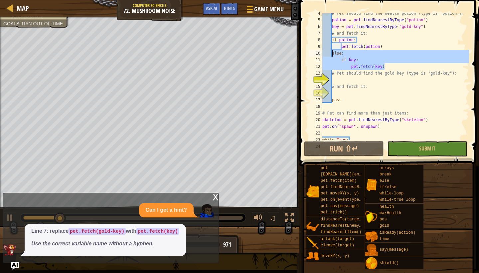
drag, startPoint x: 389, startPoint y: 66, endPoint x: 332, endPoint y: 54, distance: 58.2
click at [332, 54] on div "# Pet should find the health potion (type is "potion"): potion = pet . findNear…" at bounding box center [395, 80] width 148 height 140
type textarea "else: if key:"
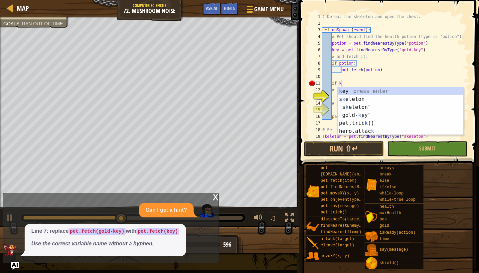
scroll to position [3, 2]
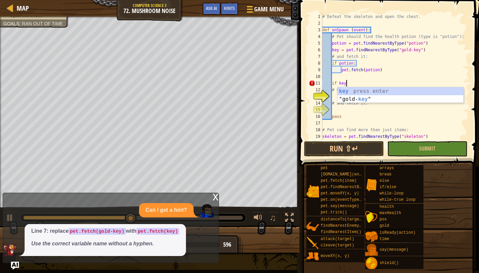
type textarea "if key:"
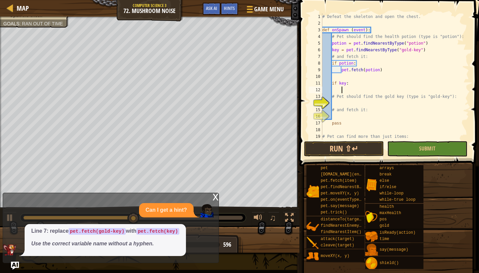
scroll to position [3, 1]
click at [384, 69] on div "# Defeat the skeleton and open the chest. def onSpawn ( event ) : # Pet should …" at bounding box center [395, 83] width 148 height 140
type textarea "pet.fetch(potion)"
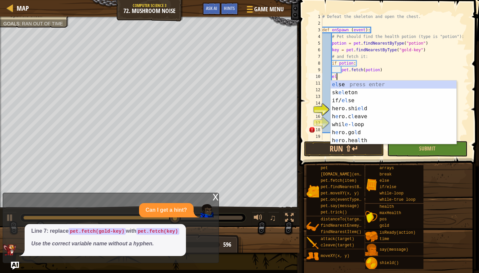
scroll to position [3, 1]
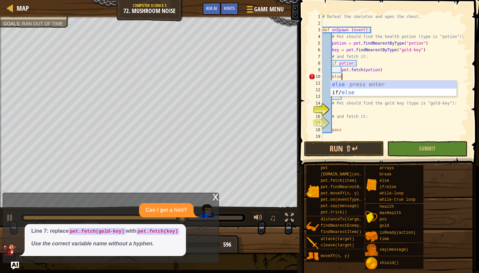
type textarea "else:"
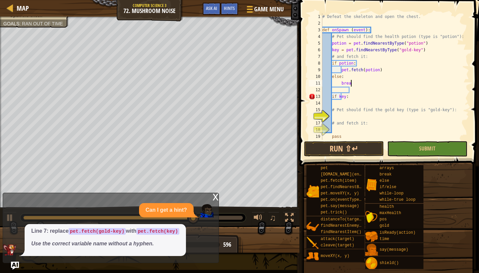
scroll to position [3, 2]
click at [352, 98] on div "# Defeat the skeleton and open the chest. def onSpawn ( event ) : # Pet should …" at bounding box center [395, 83] width 148 height 140
type textarea "if key:"
click at [342, 103] on div "# Defeat the skeleton and open the chest. def onSpawn ( event ) : # Pet should …" at bounding box center [395, 83] width 148 height 140
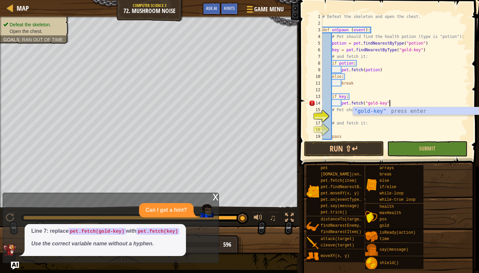
scroll to position [3, 5]
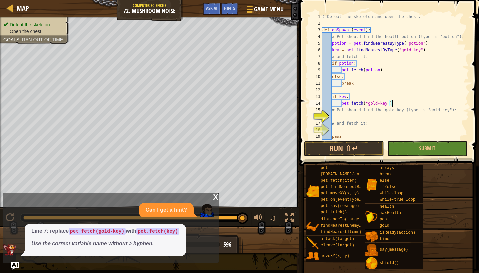
click at [401, 100] on div "# Defeat the skeleton and open the chest. def onSpawn ( event ) : # Pet should …" at bounding box center [395, 83] width 148 height 140
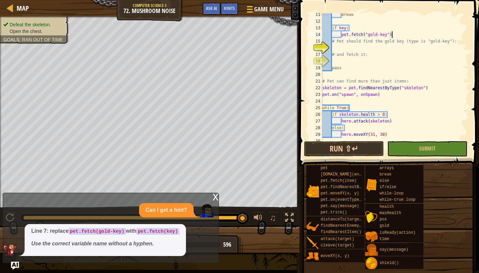
scroll to position [0, 0]
type textarea "pet.fetch("gold-key")"
click at [347, 144] on button "Run ⇧↵" at bounding box center [344, 148] width 80 height 15
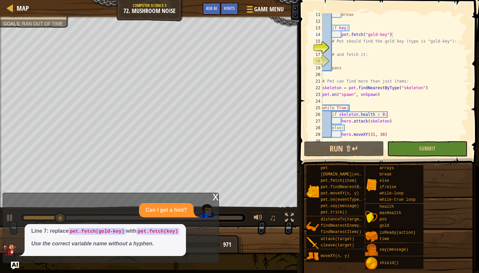
click at [208, 207] on img at bounding box center [206, 210] width 13 height 13
click at [216, 198] on div "x" at bounding box center [216, 196] width 6 height 7
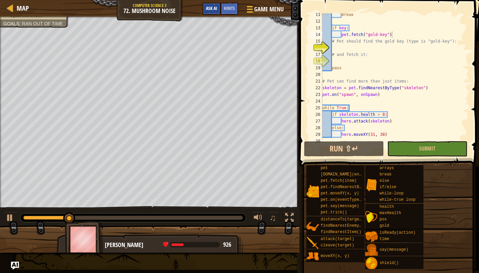
click at [210, 11] on span "Ask AI" at bounding box center [211, 8] width 11 height 6
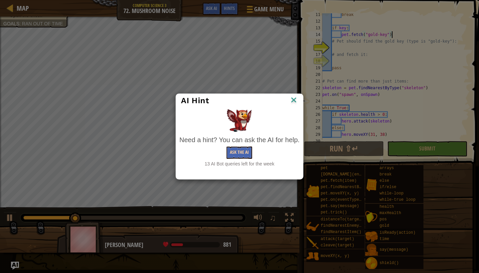
click at [238, 156] on button "Ask the AI" at bounding box center [240, 152] width 26 height 12
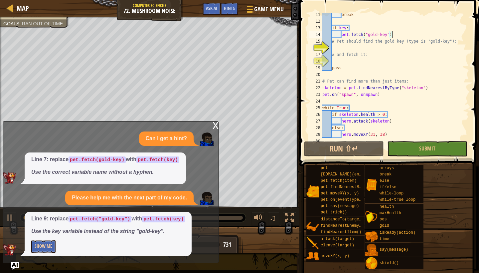
click at [51, 247] on button "Show Me" at bounding box center [43, 246] width 24 height 12
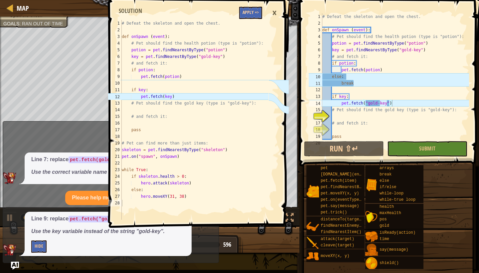
click at [262, 13] on button "Apply =>" at bounding box center [250, 13] width 23 height 12
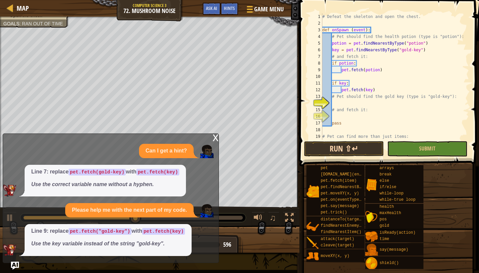
click at [340, 150] on button "Run ⇧↵" at bounding box center [344, 148] width 80 height 15
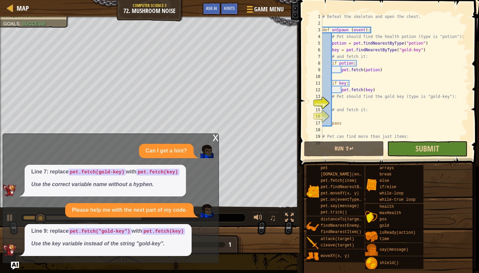
click at [413, 150] on button "Submit" at bounding box center [427, 148] width 80 height 15
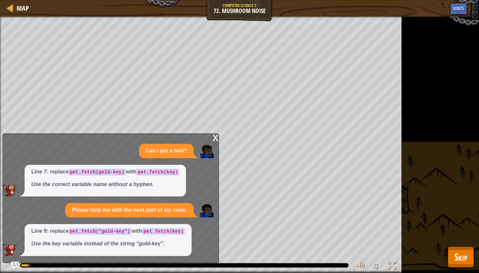
click at [462, 258] on span "Skip" at bounding box center [461, 257] width 13 height 14
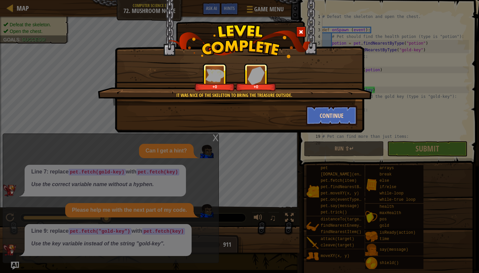
click at [329, 112] on button "Continue" at bounding box center [332, 116] width 52 height 20
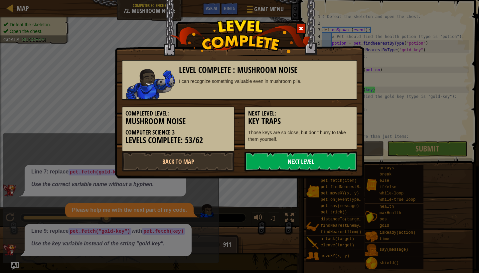
click at [259, 163] on link "Next Level" at bounding box center [301, 161] width 113 height 20
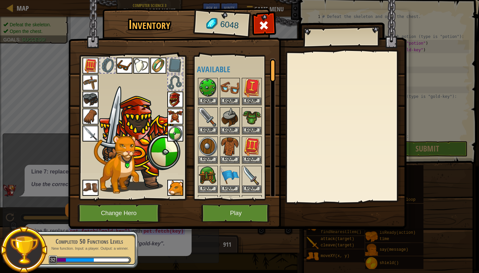
click at [243, 213] on button "Play" at bounding box center [236, 213] width 70 height 18
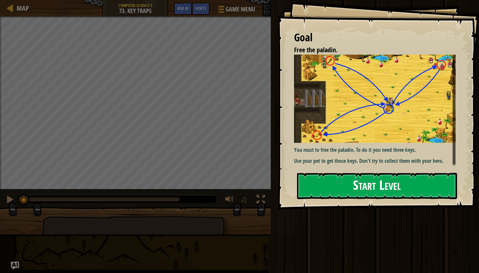
click at [336, 186] on button "Start Level" at bounding box center [377, 186] width 160 height 26
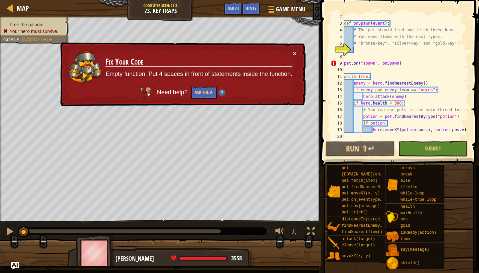
scroll to position [7, 0]
click at [294, 51] on button "×" at bounding box center [295, 53] width 4 height 7
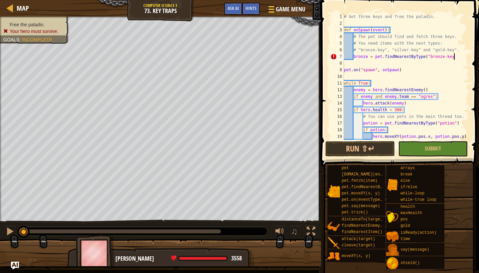
scroll to position [3, 9]
type textarea "bronze = pet.findNearestByType("bronze-key")"
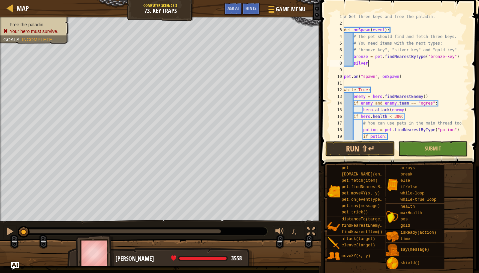
scroll to position [3, 2]
drag, startPoint x: 375, startPoint y: 58, endPoint x: 426, endPoint y: 60, distance: 50.6
click at [426, 60] on div "# Get three keys and free the paladin. def onSpawn ( event ) : # The pet should…" at bounding box center [406, 83] width 126 height 140
click at [388, 64] on div "# Get three keys and free the paladin. def onSpawn ( event ) : # The pet should…" at bounding box center [406, 83] width 126 height 140
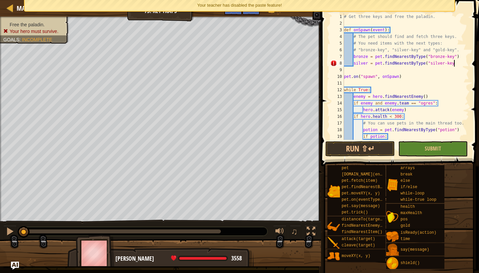
scroll to position [3, 9]
type textarea "silver = pet.findNearestByType("silver-key")"
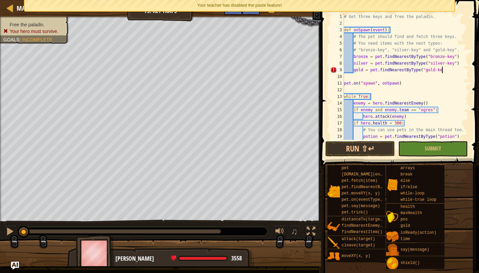
scroll to position [3, 8]
type textarea "gold = pet.findNearestByType("gold-key")"
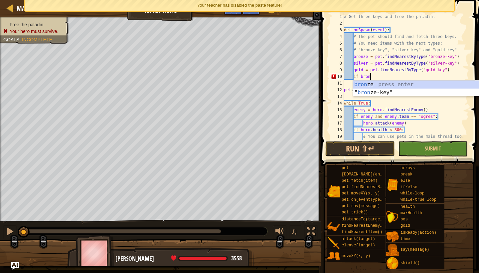
scroll to position [3, 2]
type textarea "if bronze:"
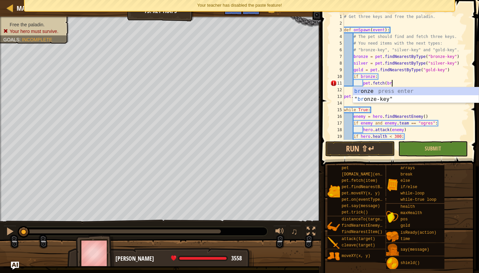
scroll to position [3, 4]
type textarea "pet.fetch(bronze)"
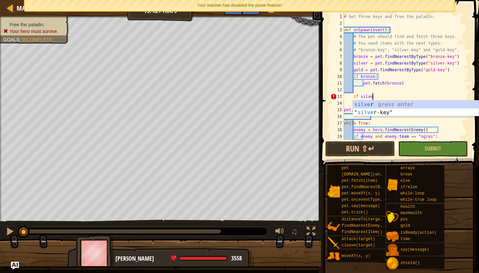
scroll to position [3, 2]
type textarea "if silver:"
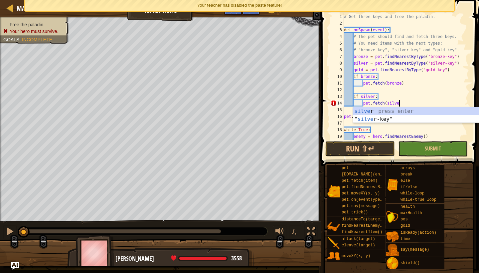
scroll to position [3, 4]
type textarea "pet.fetch(silver)"
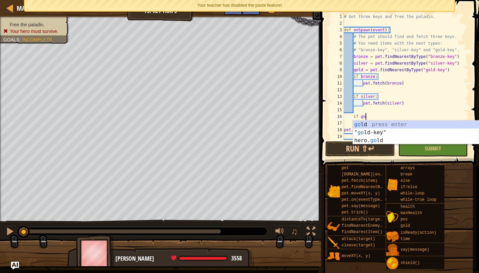
scroll to position [3, 2]
type textarea "if gold:"
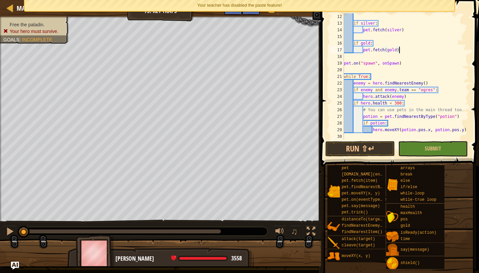
scroll to position [0, 0]
type textarea "pet.fetch(gold)"
click at [360, 144] on button "Run ⇧↵" at bounding box center [361, 148] width 70 height 15
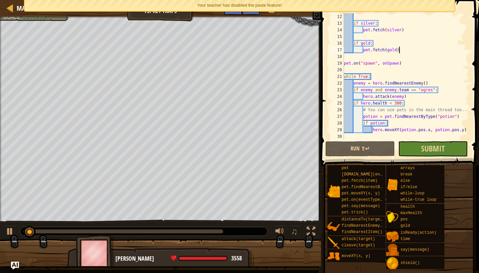
click at [413, 150] on button "Submit" at bounding box center [433, 148] width 70 height 15
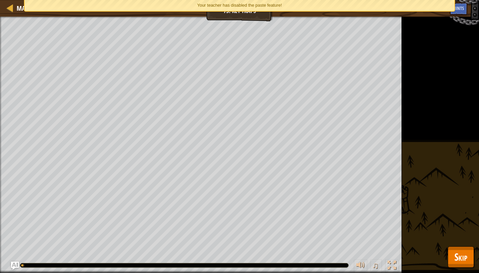
click at [465, 251] on span "Skip" at bounding box center [461, 257] width 13 height 14
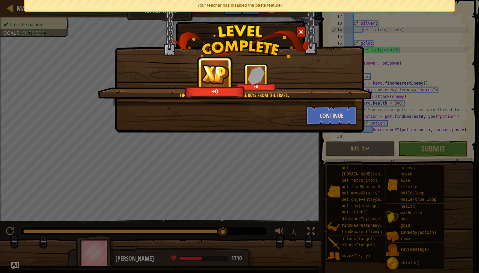
click at [323, 114] on button "Continue" at bounding box center [332, 116] width 52 height 20
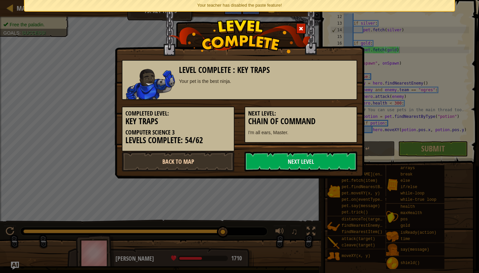
click at [196, 166] on link "Back to Map" at bounding box center [178, 161] width 113 height 20
